Goal: Task Accomplishment & Management: Manage account settings

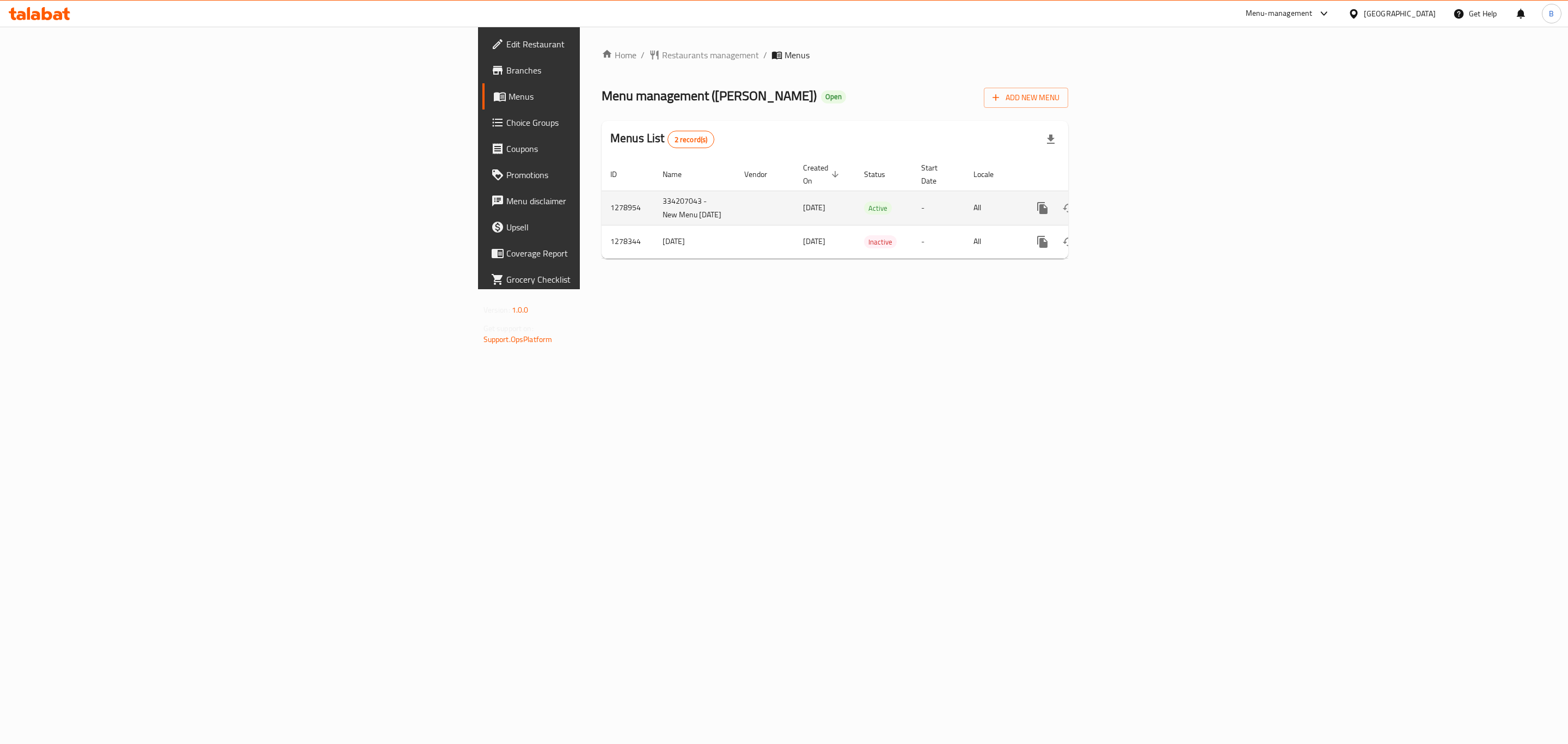
click at [1127, 206] on icon "enhanced table" at bounding box center [1121, 208] width 13 height 13
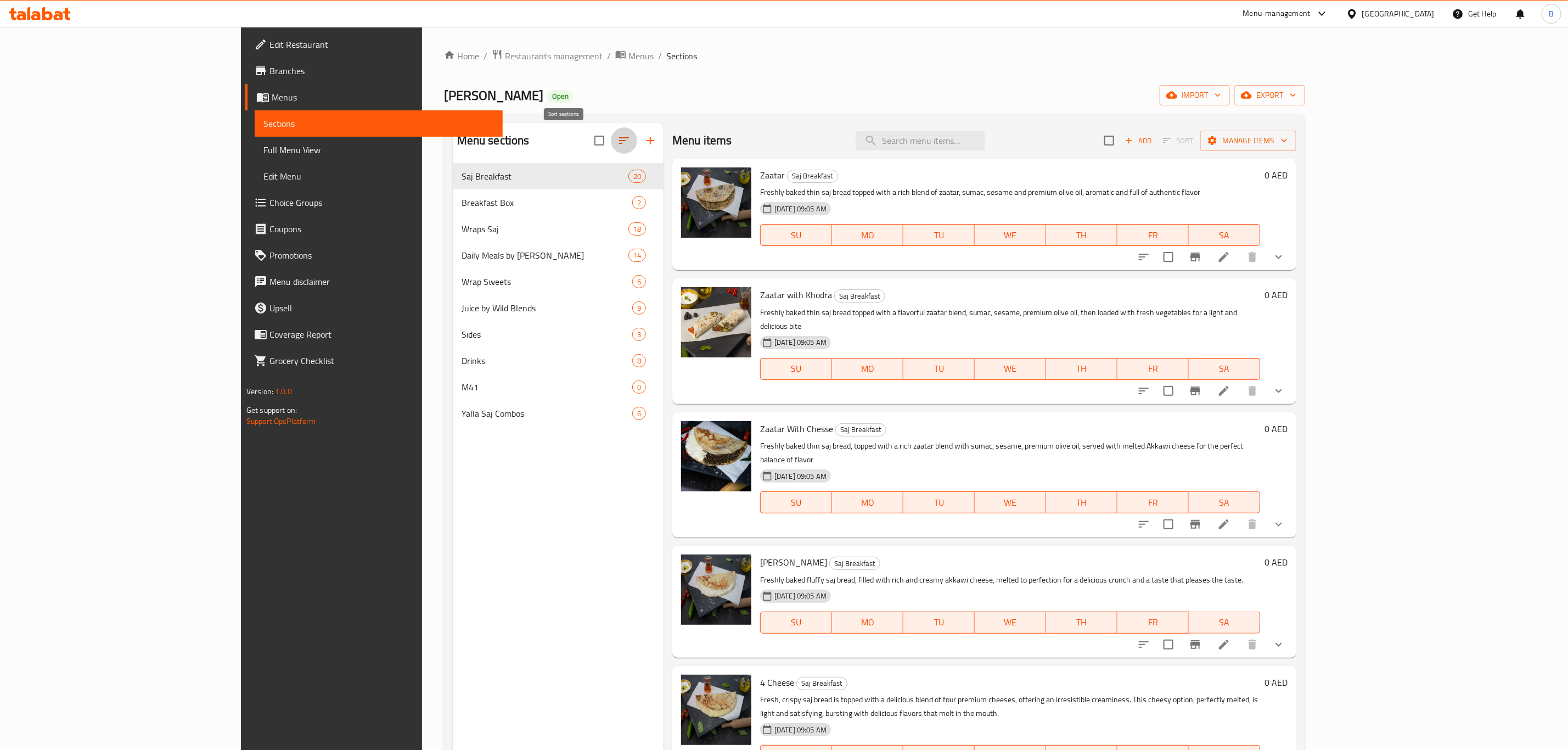
click at [617, 141] on icon "button" at bounding box center [624, 140] width 13 height 13
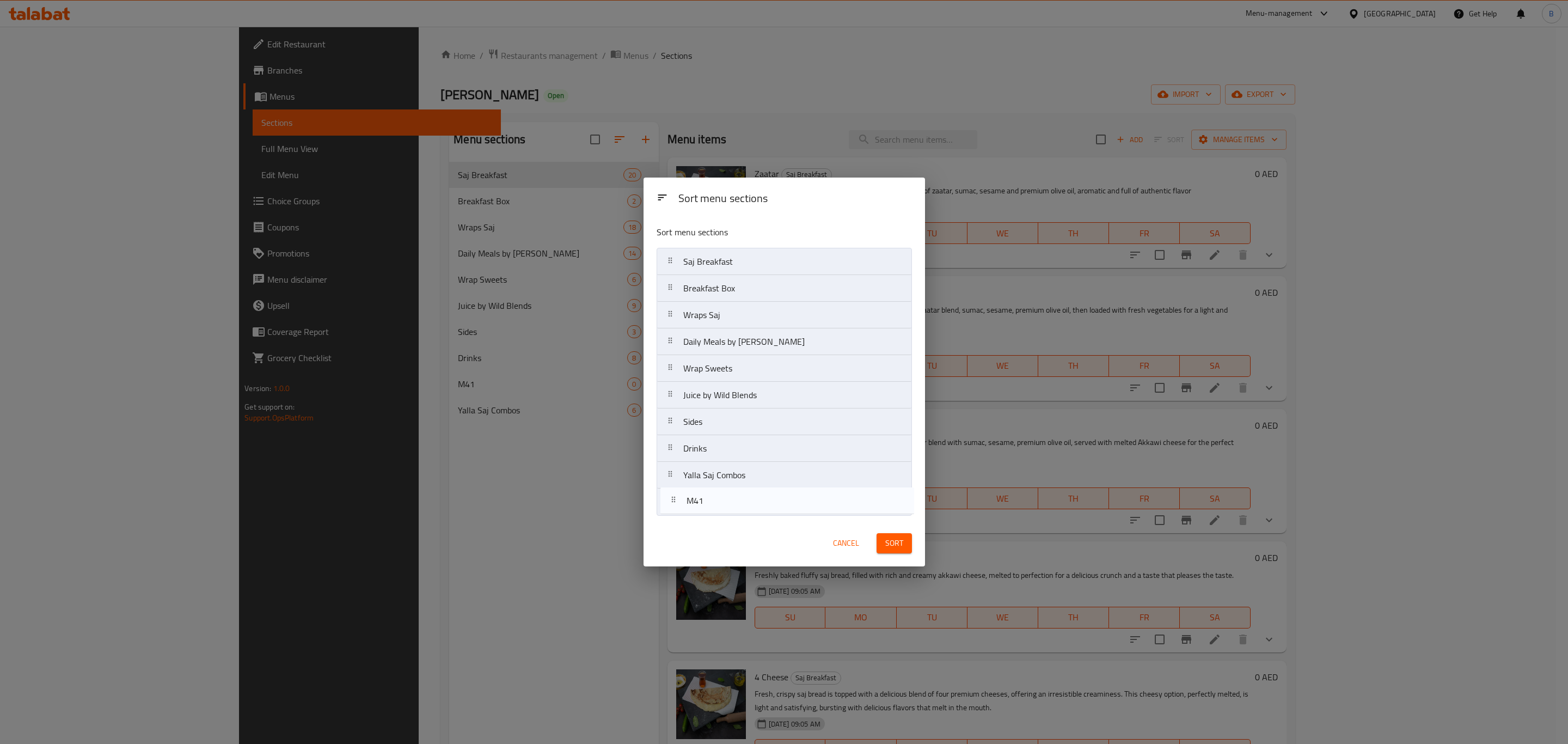
drag, startPoint x: 691, startPoint y: 480, endPoint x: 698, endPoint y: 508, distance: 28.9
click at [698, 508] on nav "Saj Breakfast Breakfast Box Wraps Saj Daily Meals by Lekmet Hala Wrap Sweets Ju…" at bounding box center [784, 382] width 255 height 268
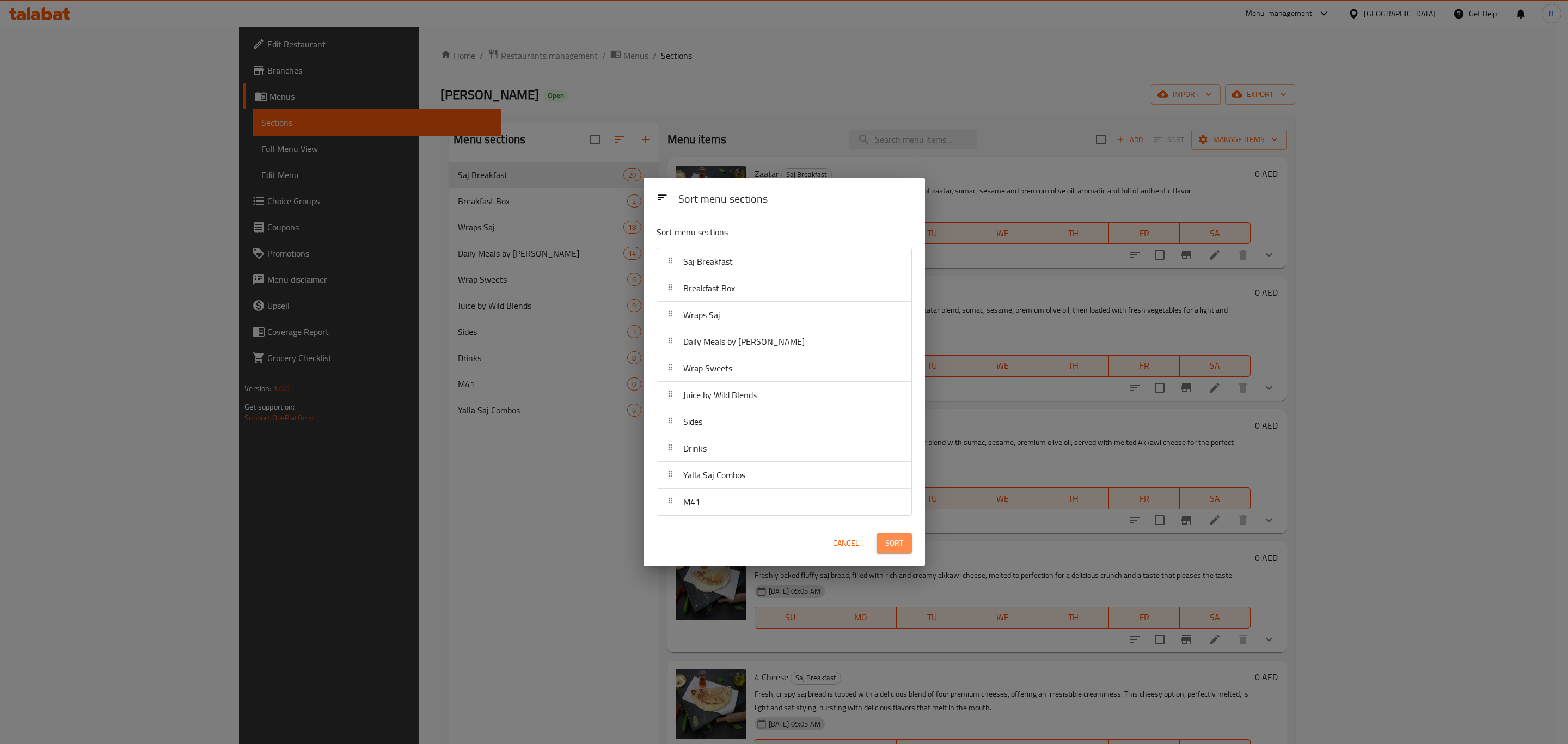
click at [894, 539] on span "Sort" at bounding box center [894, 543] width 18 height 13
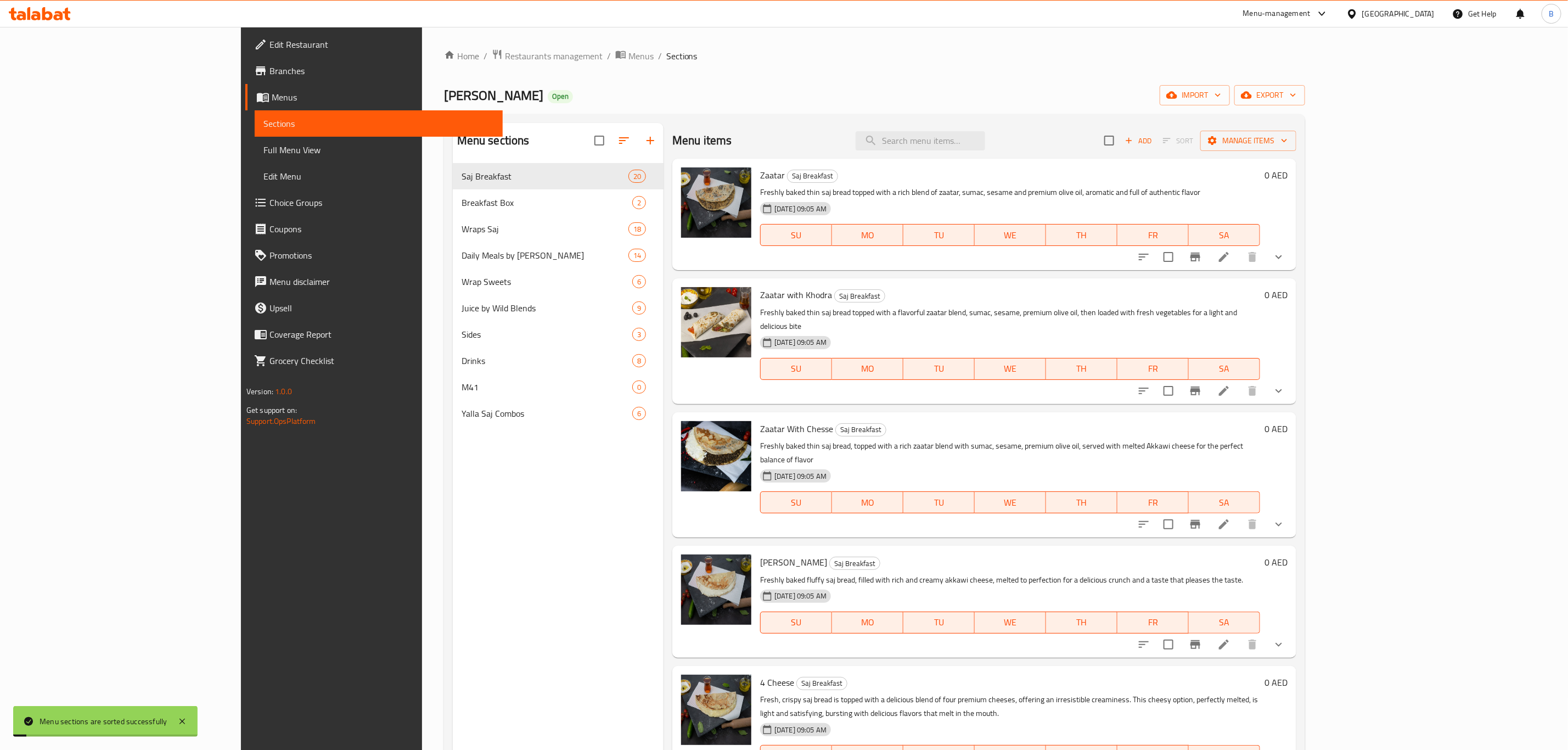
click at [487, 541] on div "Menu sections Saj Breakfast 20 Breakfast Box 2 Wraps Saj 18 Daily Meals by Lekm…" at bounding box center [558, 498] width 210 height 750
click at [453, 486] on div "Menu sections Saj Breakfast 20 Breakfast Box 2 Wraps Saj 18 Daily Meals by Lekm…" at bounding box center [558, 498] width 210 height 750
click at [628, 56] on span "Menus" at bounding box center [641, 55] width 25 height 13
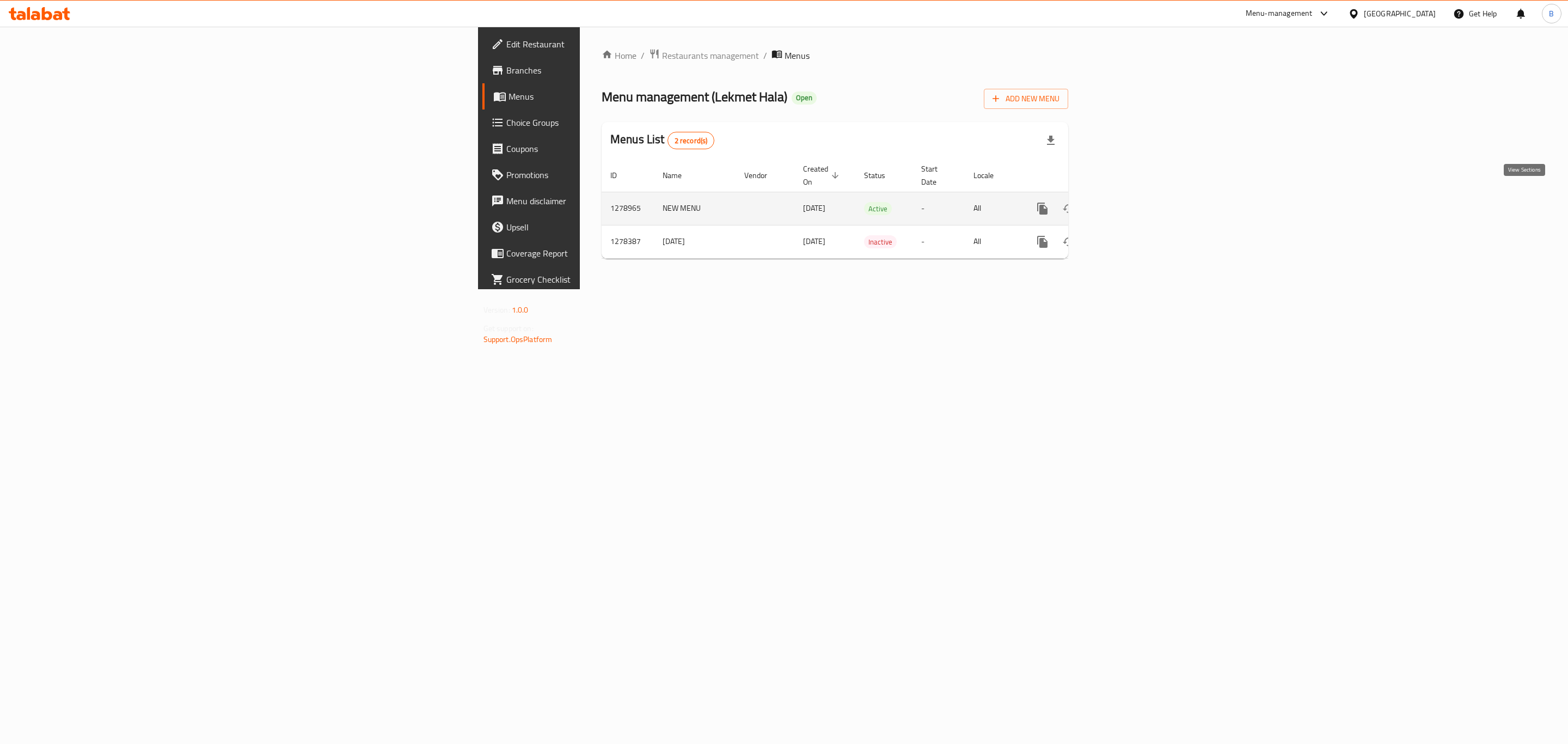
click at [1126, 204] on icon "enhanced table" at bounding box center [1121, 209] width 10 height 10
